Goal: Check status

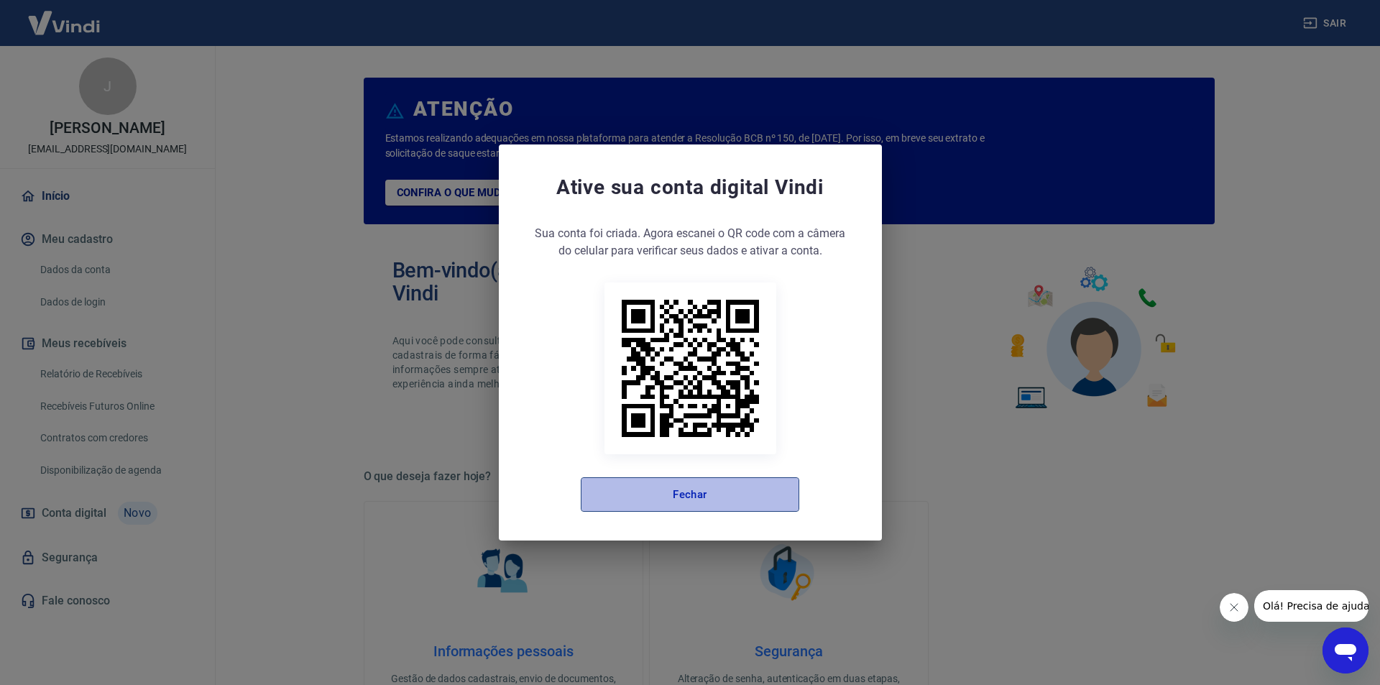
click at [734, 507] on button "Fechar" at bounding box center [690, 494] width 218 height 34
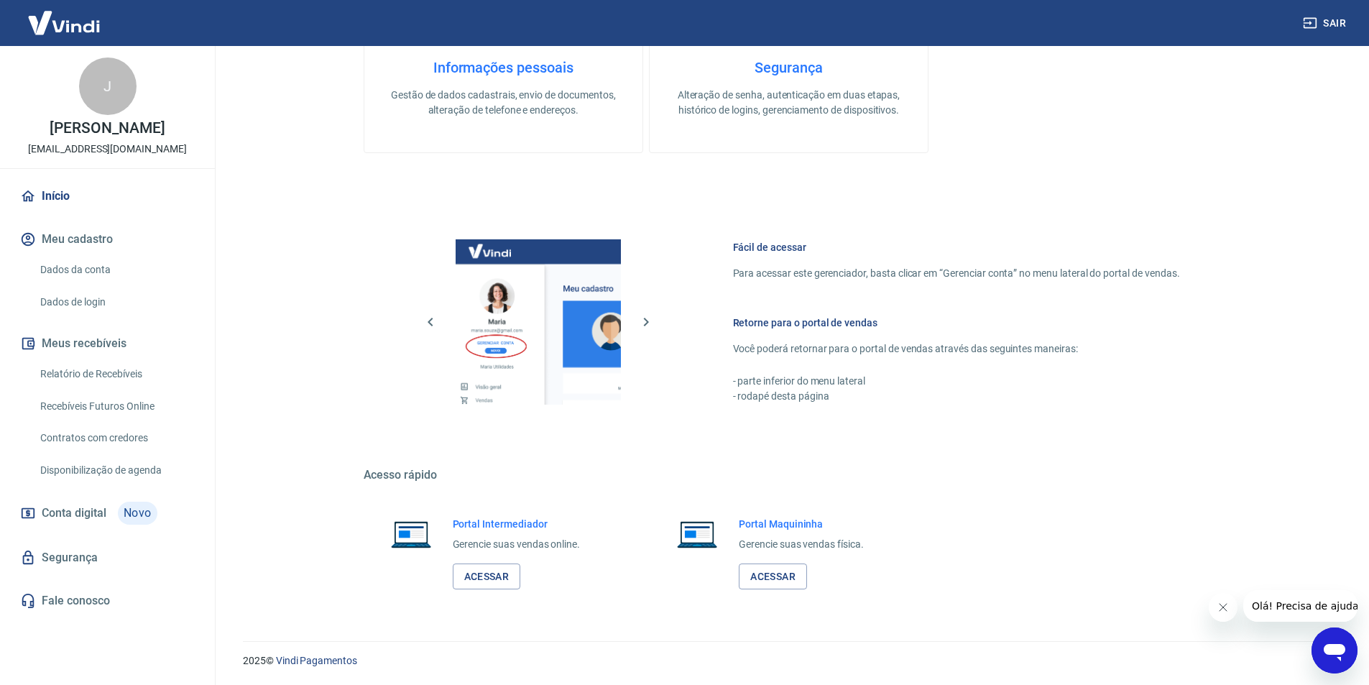
scroll to position [584, 0]
click at [497, 576] on link "Acessar" at bounding box center [487, 576] width 68 height 27
click at [469, 571] on link "Acessar" at bounding box center [487, 576] width 68 height 27
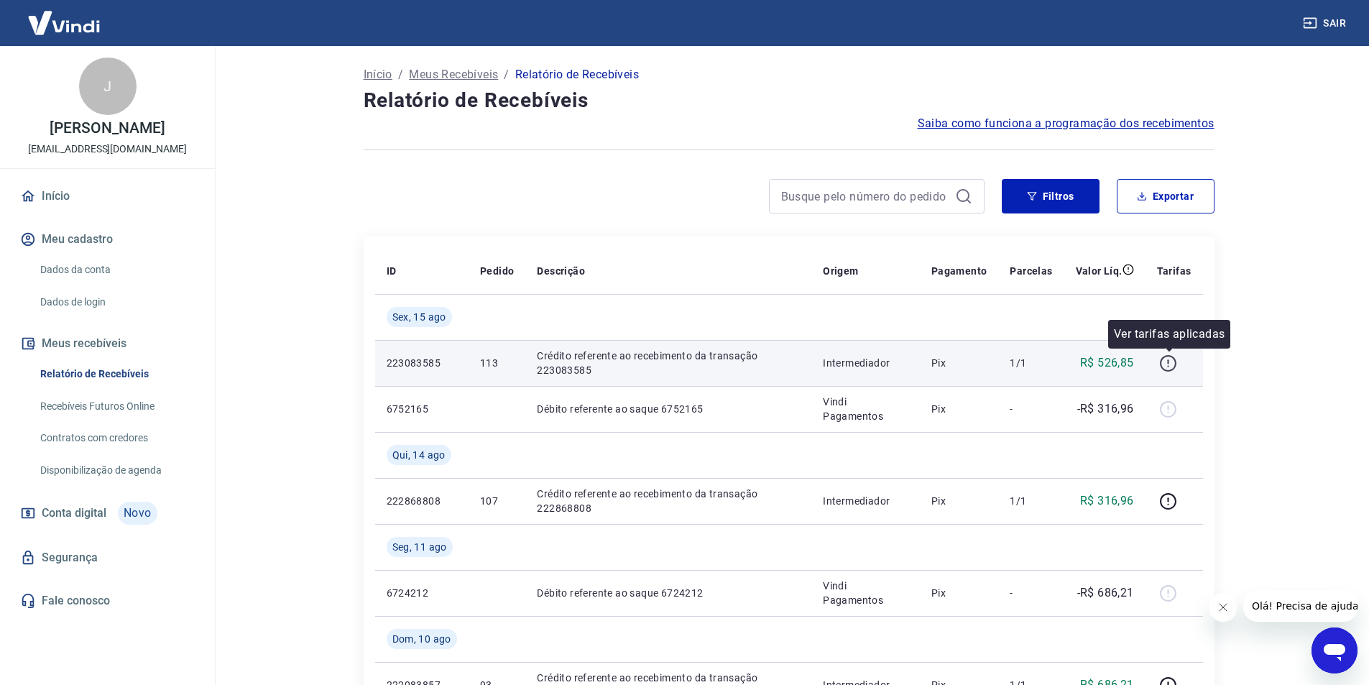
click at [1160, 359] on icon "button" at bounding box center [1168, 363] width 18 height 18
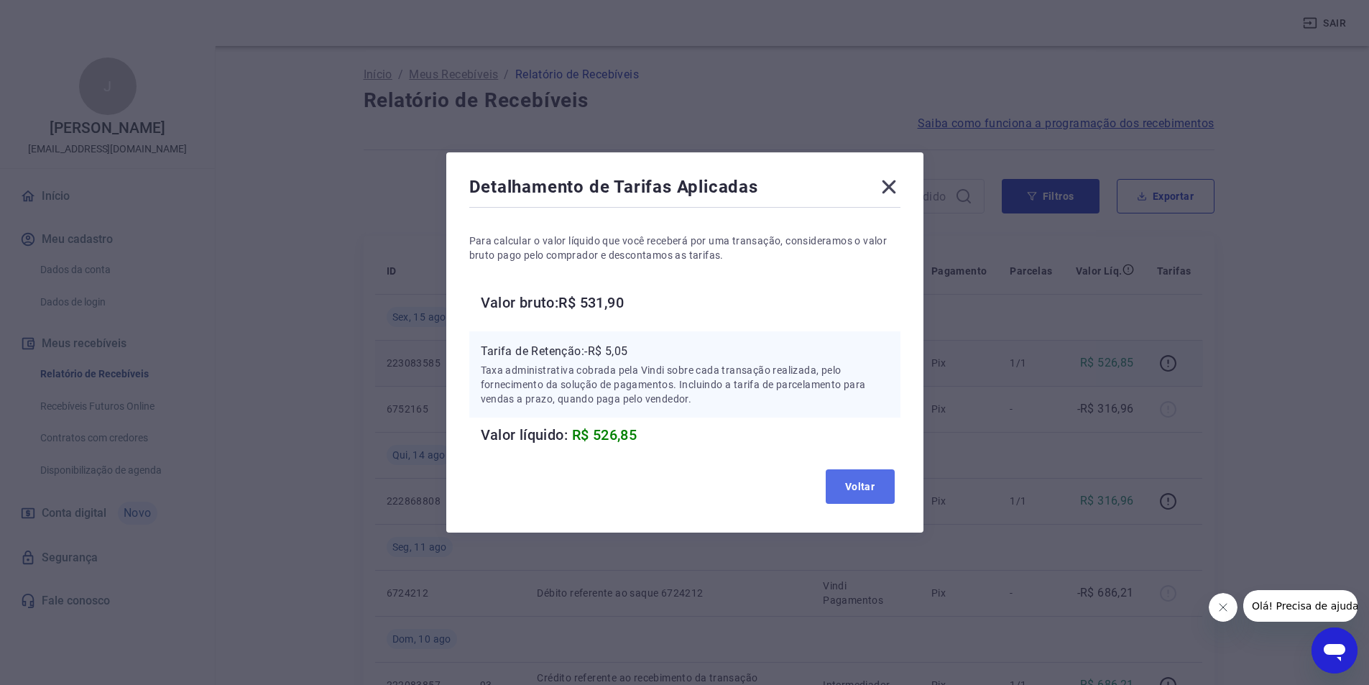
click at [848, 499] on button "Voltar" at bounding box center [860, 486] width 69 height 34
